Goal: Task Accomplishment & Management: Manage account settings

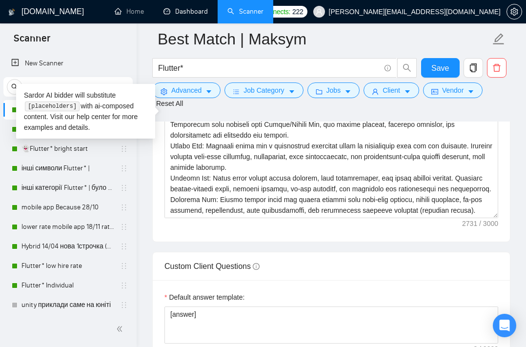
click at [179, 13] on link "Dashboard" at bounding box center [185, 11] width 44 height 8
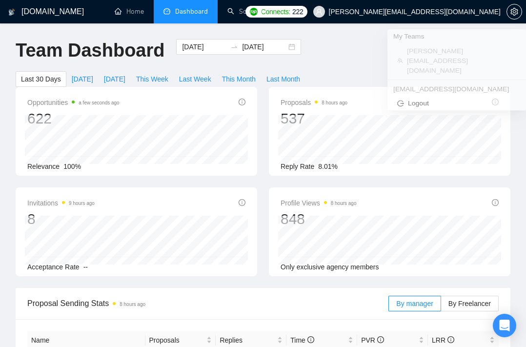
click at [472, 12] on span "[PERSON_NAME][EMAIL_ADDRESS][DOMAIN_NAME]" at bounding box center [415, 12] width 172 height 0
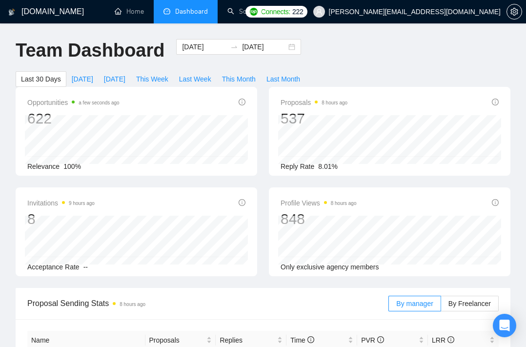
click at [356, 55] on div "Team Dashboard [DATE] [DATE] Last 30 Days [DATE] [DATE] This Week Last Week Thi…" at bounding box center [263, 63] width 506 height 48
click at [140, 11] on link "Home" at bounding box center [129, 11] width 29 height 8
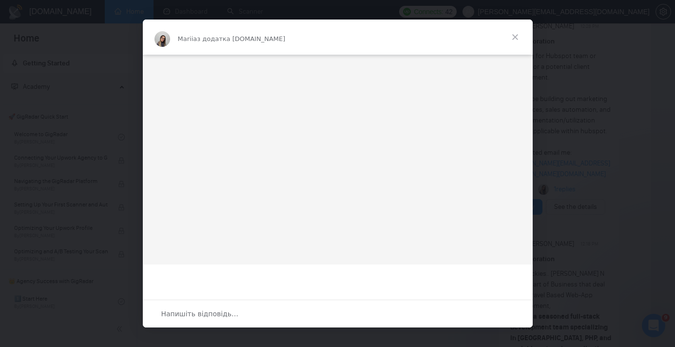
scroll to position [12, 0]
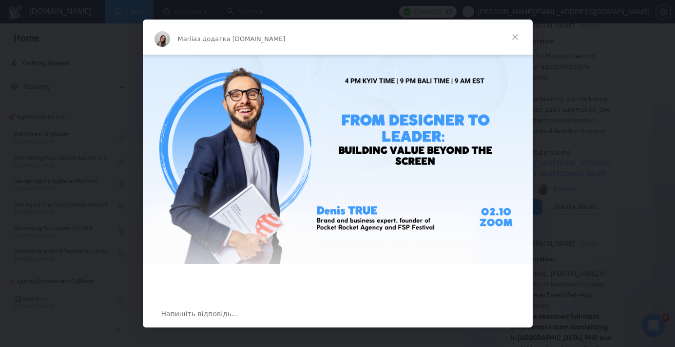
click at [519, 36] on span "Закрити" at bounding box center [515, 37] width 35 height 35
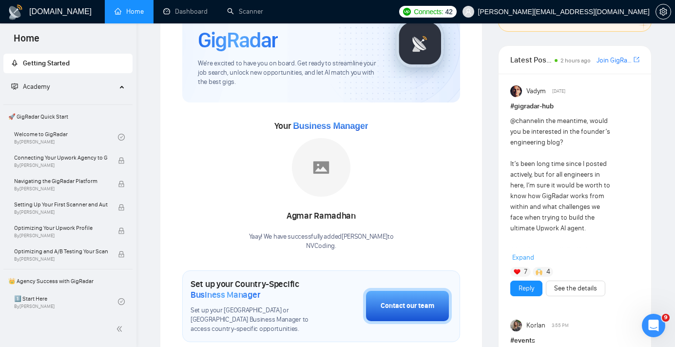
scroll to position [0, 0]
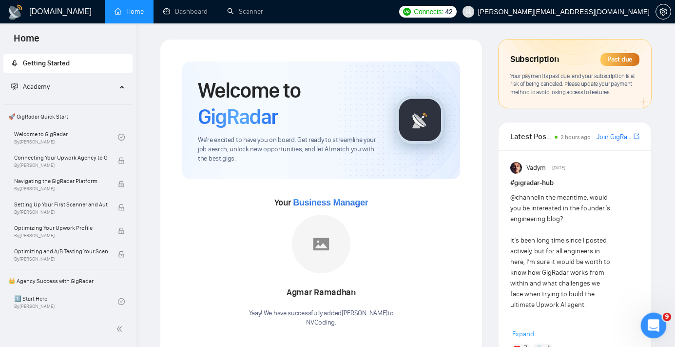
click at [647, 316] on div "Відкрити програму для спілкування Intercom" at bounding box center [652, 324] width 32 height 32
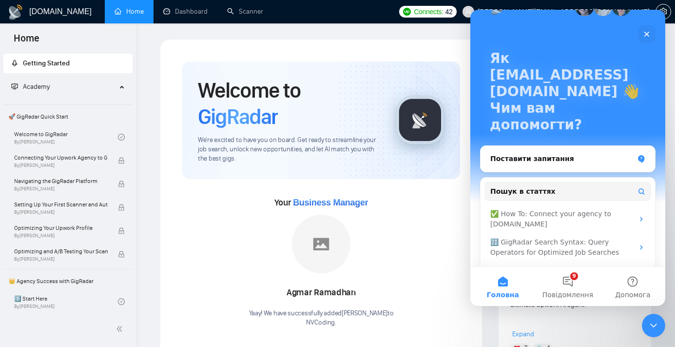
scroll to position [28, 0]
click at [644, 34] on icon "Закрити" at bounding box center [647, 34] width 8 height 8
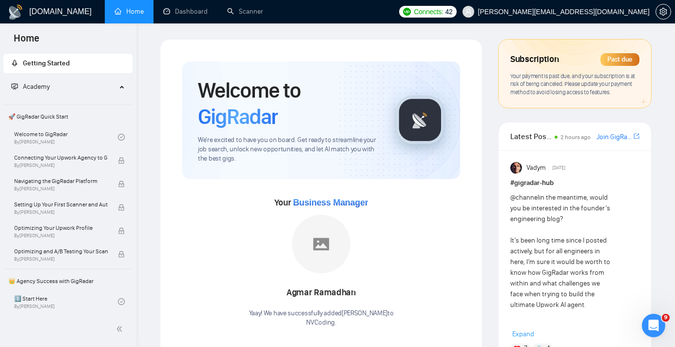
scroll to position [0, 0]
click at [548, 92] on span "Your payment is past due, and your subscription is at risk of being canceled. P…" at bounding box center [573, 83] width 125 height 23
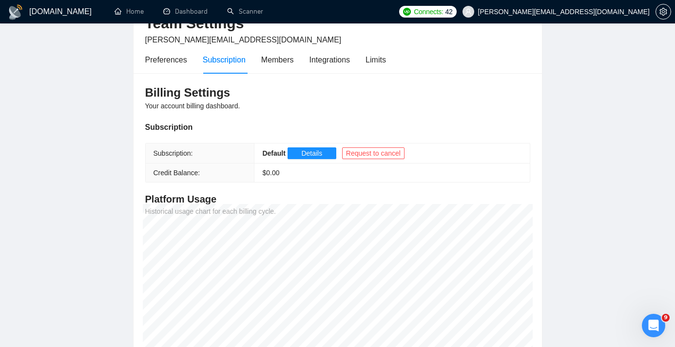
scroll to position [59, 0]
click at [294, 57] on div "Members" at bounding box center [277, 59] width 33 height 12
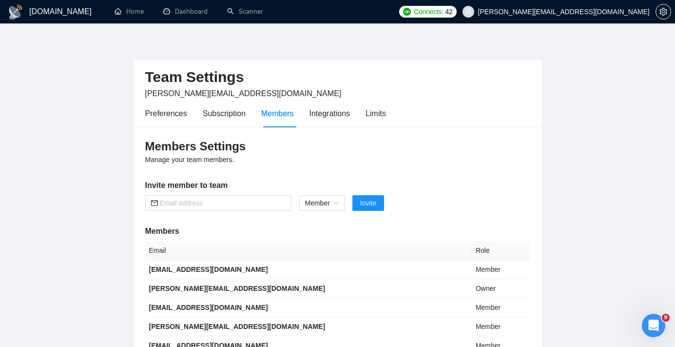
scroll to position [1, 0]
